Goal: Ask a question: Seek information or help from site administrators or community

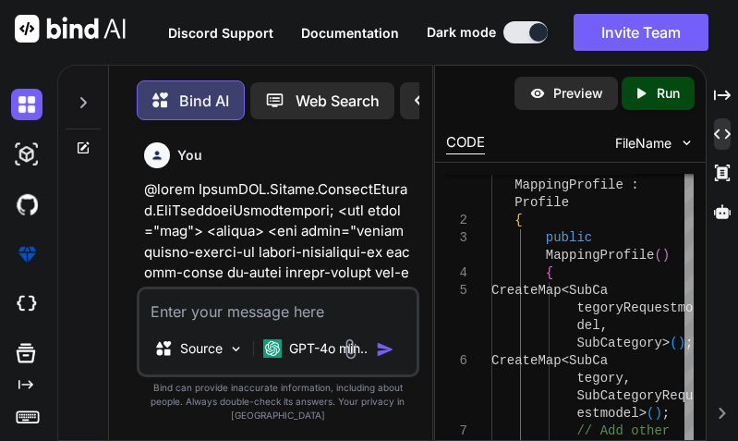
scroll to position [242767, 0]
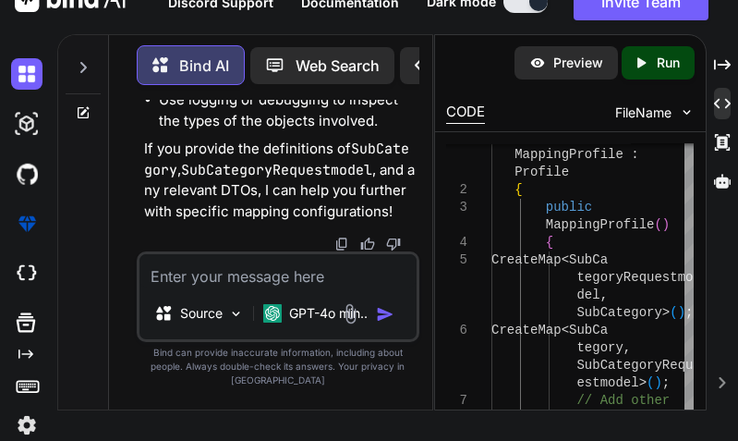
type textarea "c"
type textarea "x"
type textarea "co"
type textarea "x"
type textarea "con"
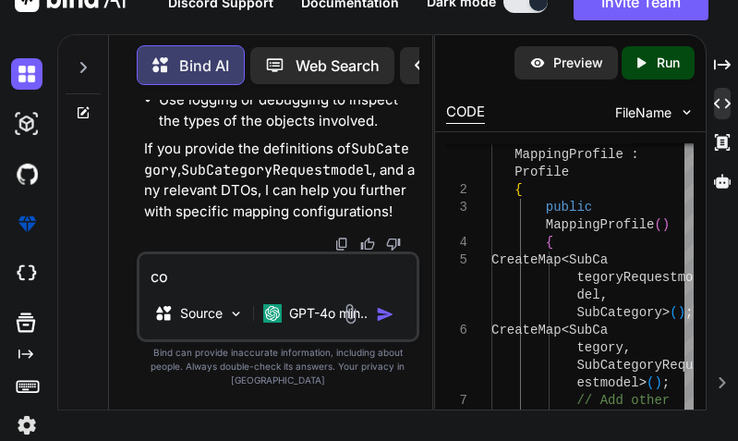
type textarea "x"
type textarea "cont"
type textarea "x"
type textarea "contr"
type textarea "x"
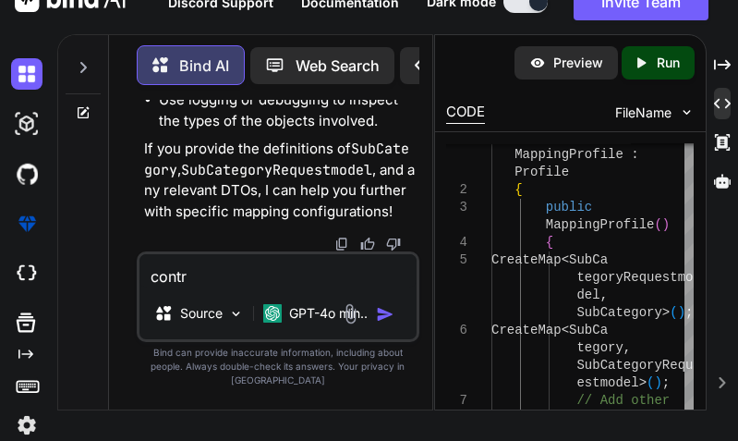
type textarea "contro"
type textarea "x"
type textarea "control"
type textarea "x"
type textarea "controll"
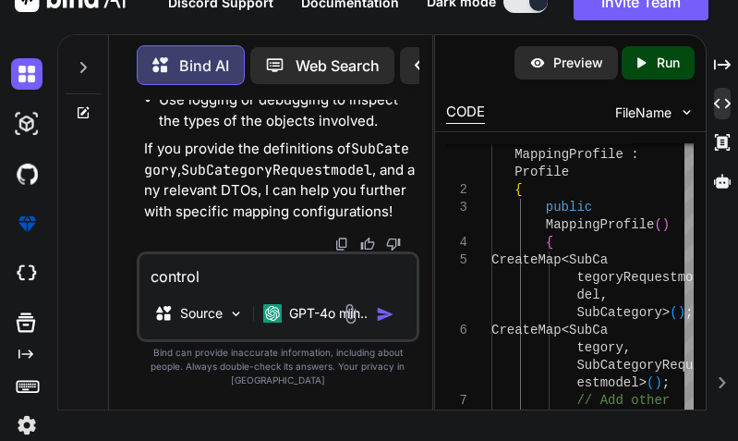
type textarea "x"
type textarea "controlle"
type textarea "x"
type textarea "controller"
type textarea "x"
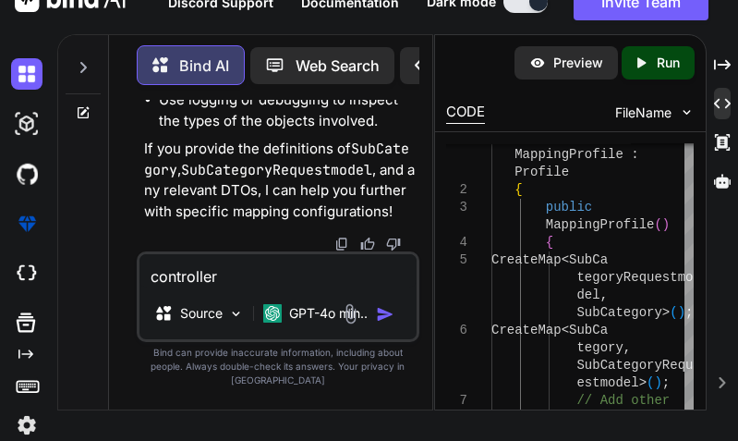
type textarea "controller"
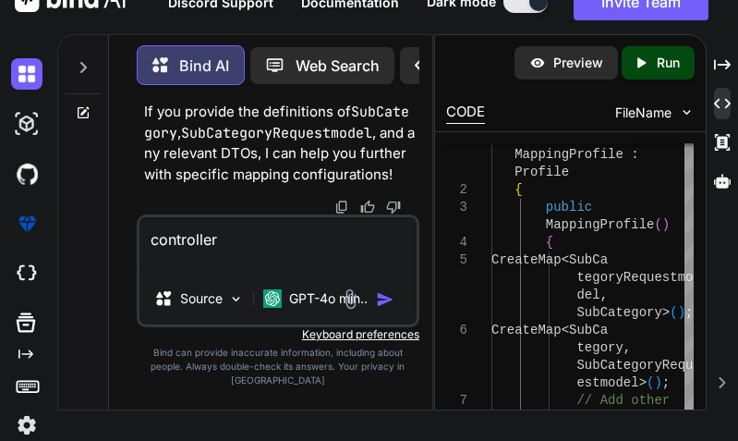
type textarea "x"
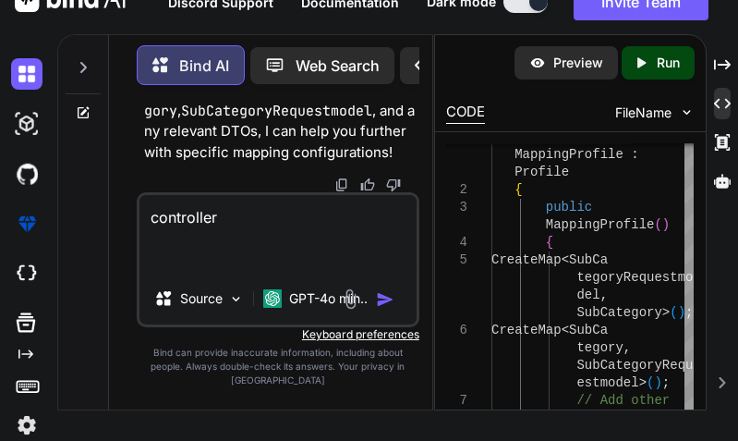
type textarea "controller [HttpPost] public async Task<IActionResult> AddSubCategory(SubCatego…"
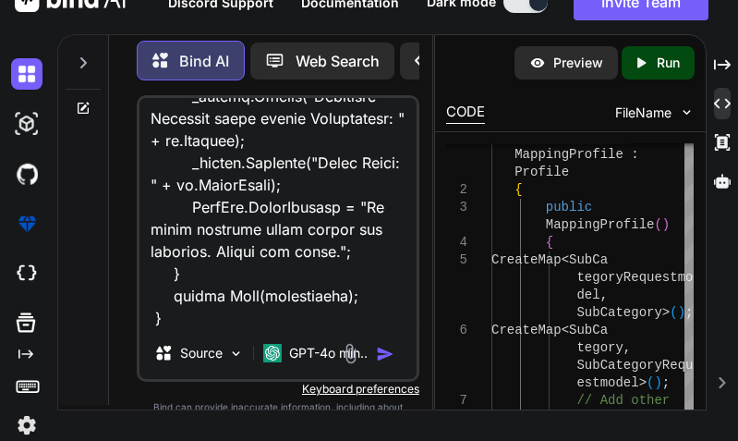
type textarea "x"
type textarea "controller [HttpPost] public async Task<IActionResult> AddSubCategory(SubCatego…"
type textarea "x"
type textarea "controller [HttpPost] public async Task<IActionResult> AddSubCategory(SubCatego…"
type textarea "x"
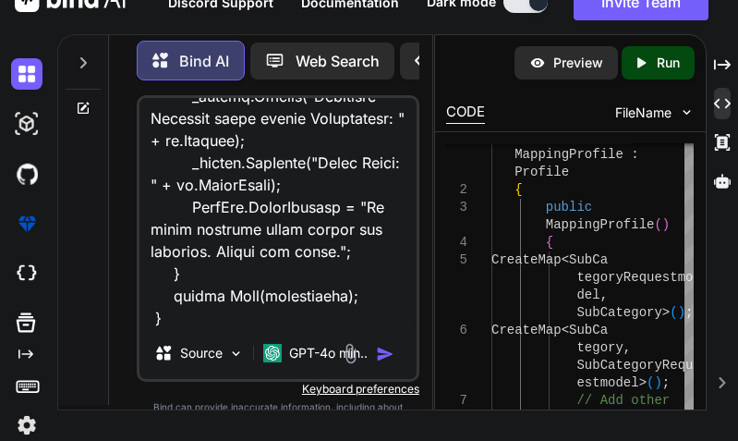
type textarea "controller [HttpPost] public async Task<IActionResult> AddSubCategory(SubCatego…"
type textarea "x"
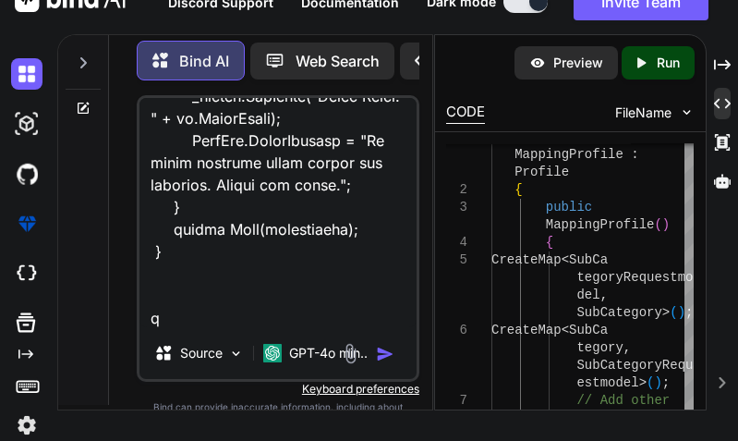
type textarea "controller [HttpPost] public async Task<IActionResult> AddSubCategory(SubCatego…"
type textarea "x"
type textarea "controller [HttpPost] public async Task<IActionResult> AddSubCategory(SubCatego…"
type textarea "x"
type textarea "controller [HttpPost] public async Task<IActionResult> AddSubCategory(SubCatego…"
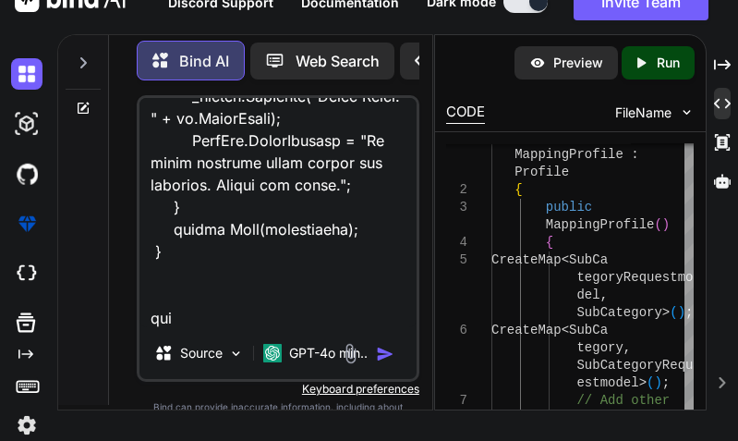
type textarea "x"
type textarea "controller [HttpPost] public async Task<IActionResult> AddSubCategory(SubCatego…"
type textarea "x"
type textarea "controller [HttpPost] public async Task<IActionResult> AddSubCategory(SubCatego…"
type textarea "x"
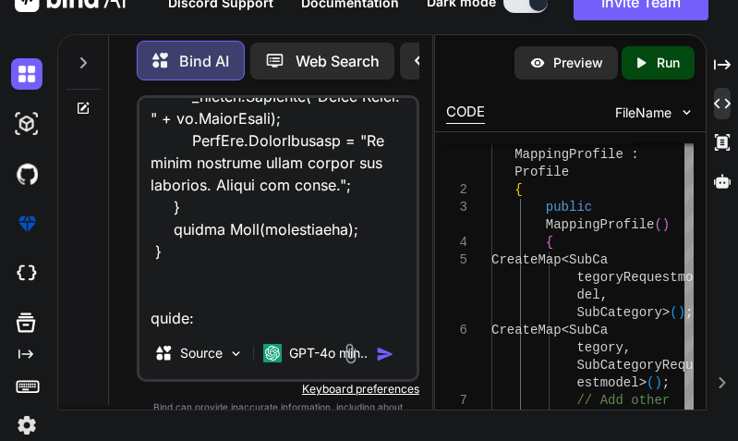
type textarea "controller [HttpPost] public async Task<IActionResult> AddSubCategory(SubCatego…"
type textarea "x"
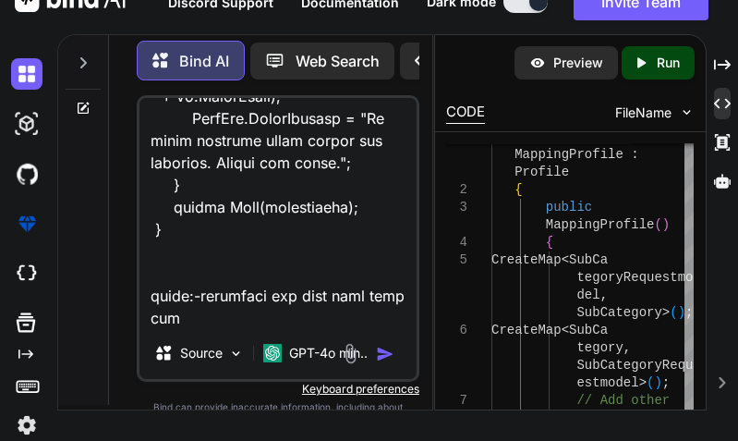
type textarea "controller [HttpPost] public async Task<IActionResult> AddSubCategory(SubCatego…"
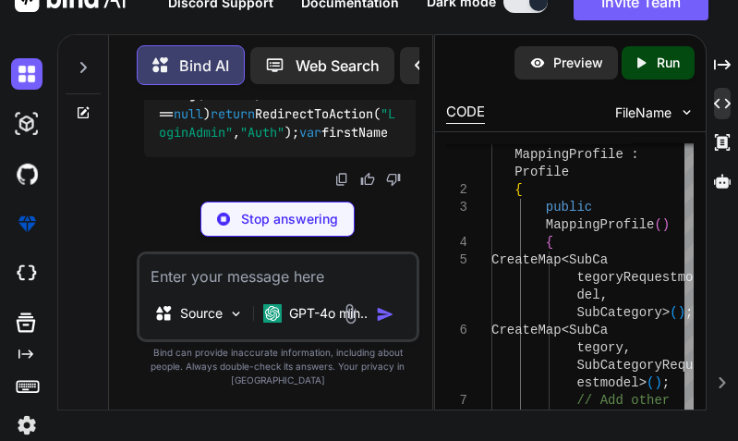
scroll to position [243964, 0]
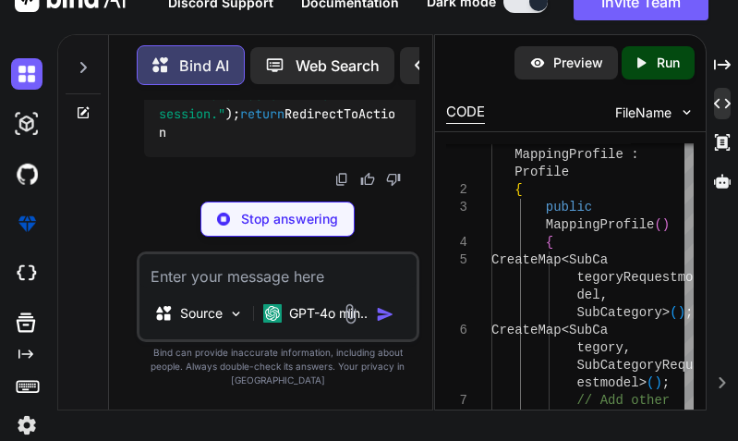
drag, startPoint x: 324, startPoint y: 171, endPoint x: 278, endPoint y: 164, distance: 46.6
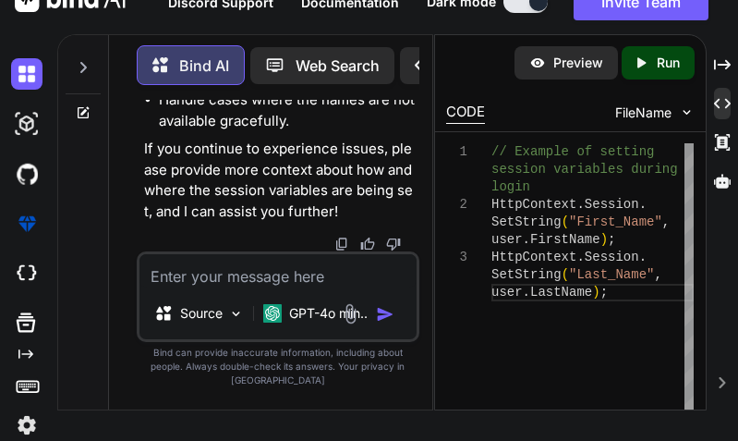
scroll to position [245165, 0]
click at [212, 287] on textarea at bounding box center [277, 270] width 277 height 33
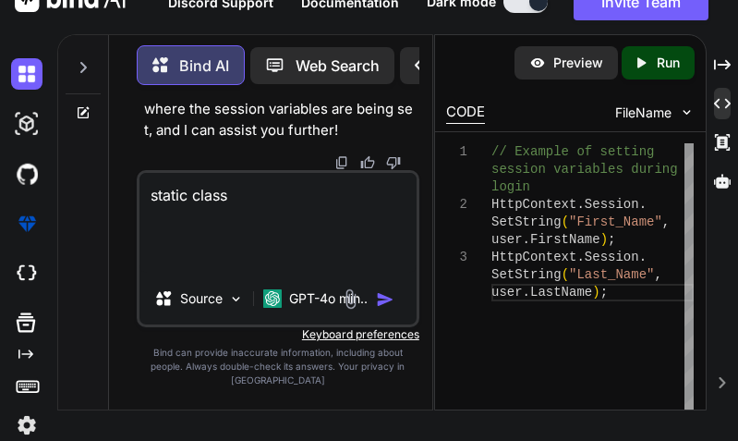
paste textarea "public static class CreatedBy { private static string _fullName; public static …"
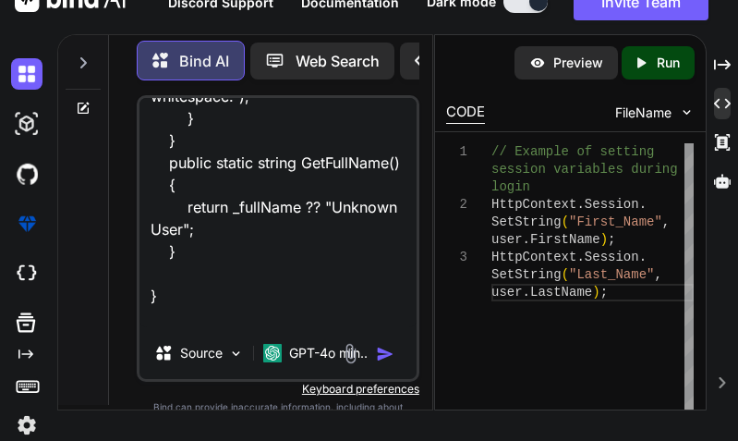
scroll to position [623, 0]
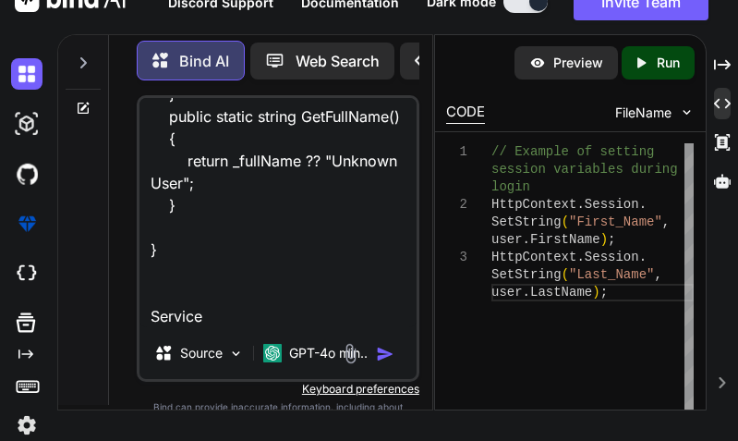
paste textarea "public async Task<SubCategoryRequestmodel> AddSubCategory(SubCategoryRequestmod…"
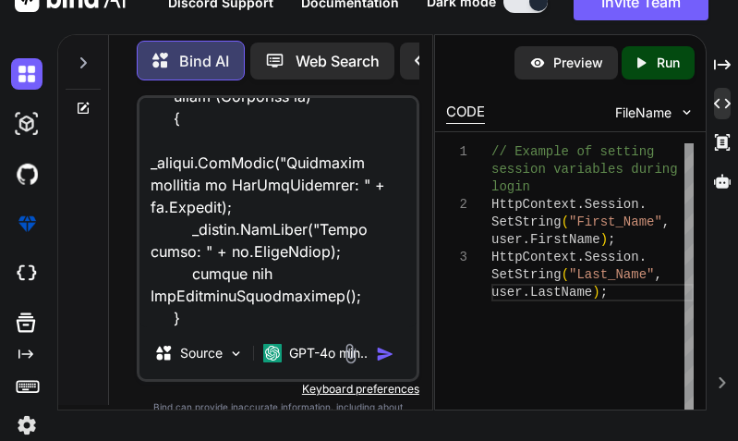
scroll to position [1642, 0]
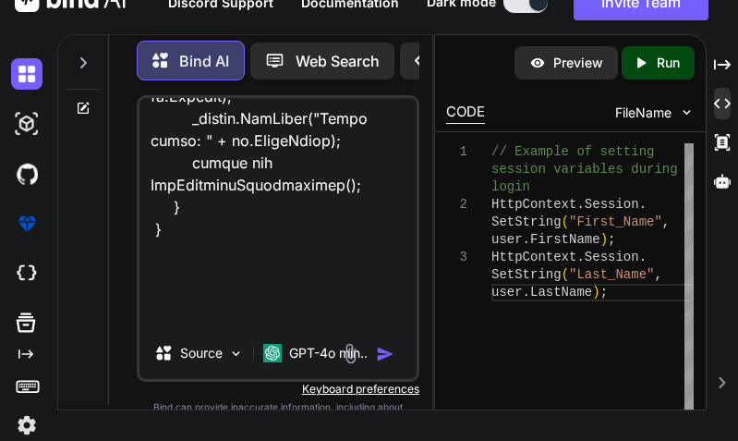
paste textarea "[HttpPost] public async Task<IActionResult> AddSubCategory(SubCategoryRequestmo…"
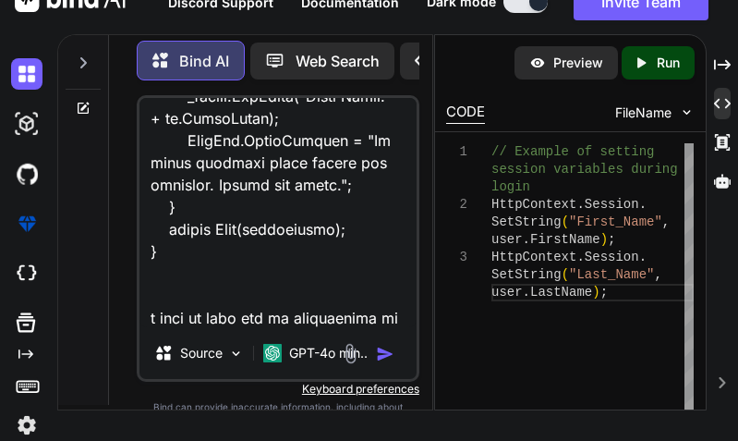
scroll to position [3416, 0]
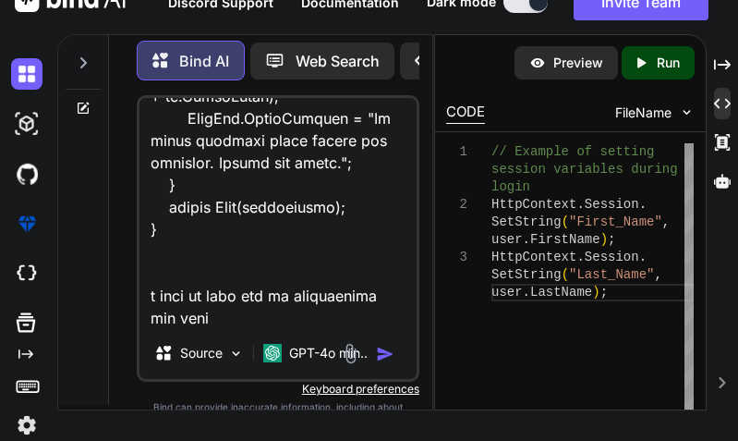
type textarea "static class public static class CreatedBy { private static string _fullName; p…"
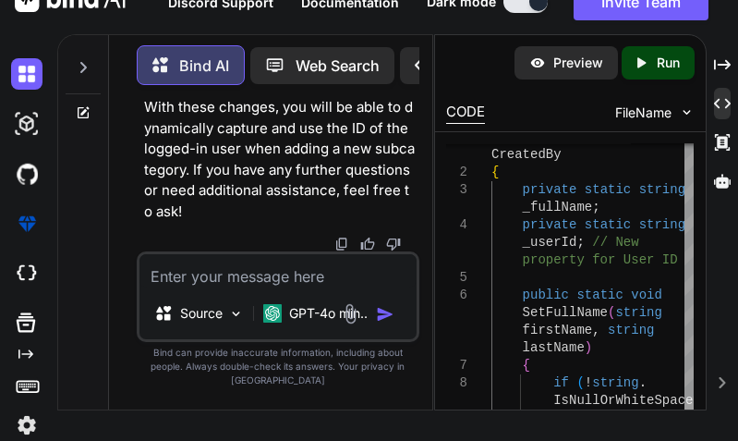
scroll to position [249215, 0]
drag, startPoint x: 154, startPoint y: 162, endPoint x: 379, endPoint y: 238, distance: 237.2
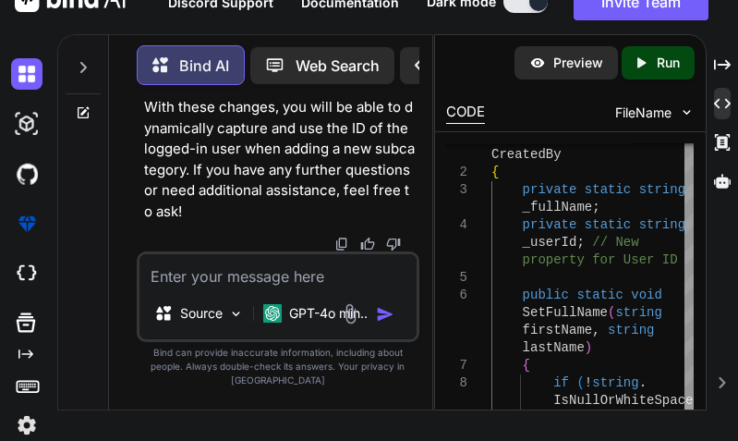
copy code "HttpContext.Session.SetString( "First_Name" , user.FirstName); HttpContext.Sess…"
